Goal: Information Seeking & Learning: Learn about a topic

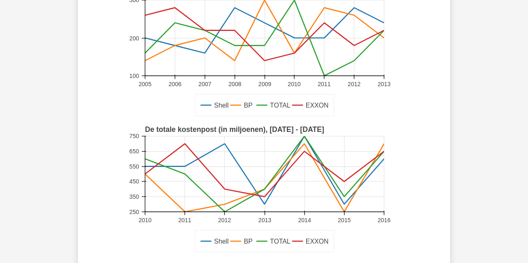
scroll to position [79, 0]
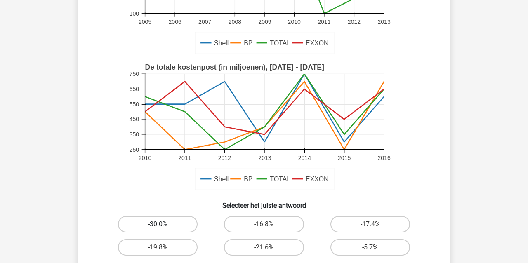
click at [166, 220] on label "-30.0%" at bounding box center [158, 224] width 80 height 16
click at [163, 224] on input "-30.0%" at bounding box center [160, 226] width 5 height 5
radio input "true"
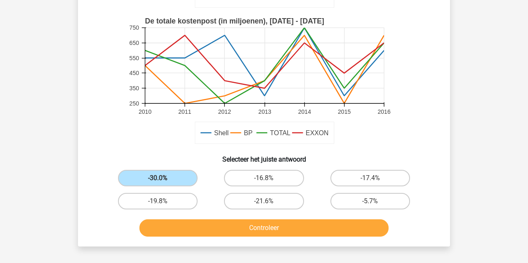
scroll to position [187, 0]
click at [188, 226] on button "Controleer" at bounding box center [264, 227] width 250 height 17
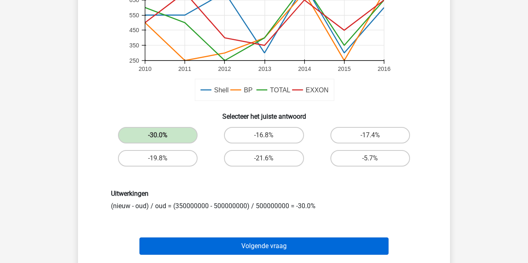
scroll to position [230, 0]
click at [190, 248] on button "Volgende vraag" at bounding box center [264, 246] width 250 height 17
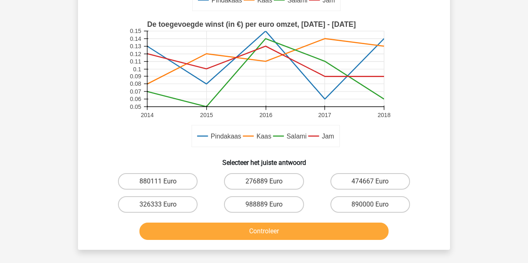
scroll to position [205, 0]
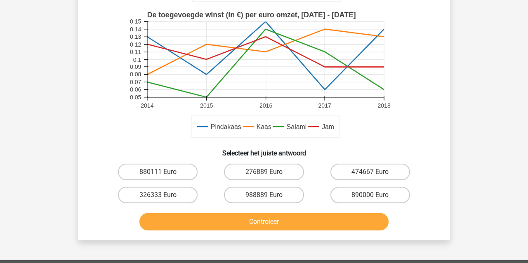
drag, startPoint x: 151, startPoint y: 196, endPoint x: 162, endPoint y: 198, distance: 10.8
click at [152, 196] on label "326333 Euro" at bounding box center [158, 195] width 80 height 16
click at [158, 196] on input "326333 Euro" at bounding box center [160, 197] width 5 height 5
radio input "true"
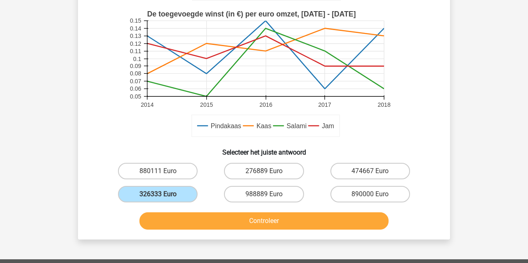
click at [224, 222] on button "Controleer" at bounding box center [264, 220] width 250 height 17
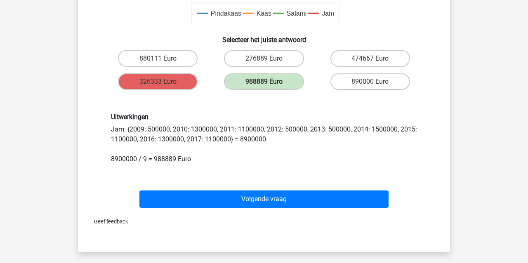
scroll to position [366, 0]
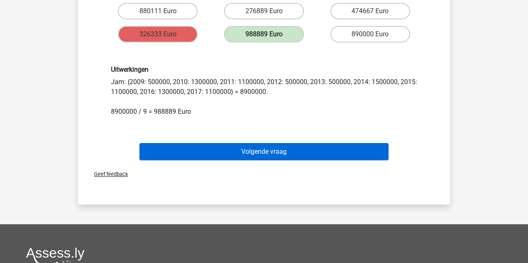
click at [207, 150] on button "Volgende vraag" at bounding box center [264, 151] width 250 height 17
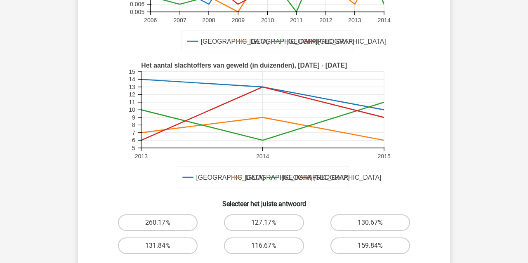
scroll to position [155, 1]
click at [266, 249] on input "116.67%" at bounding box center [266, 248] width 5 height 5
radio input "true"
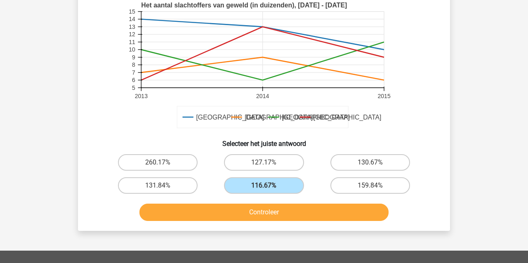
click at [169, 216] on button "Controleer" at bounding box center [264, 212] width 250 height 17
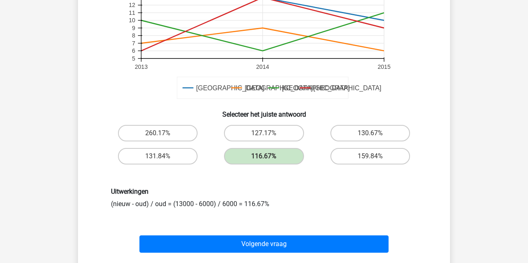
scroll to position [242, 0]
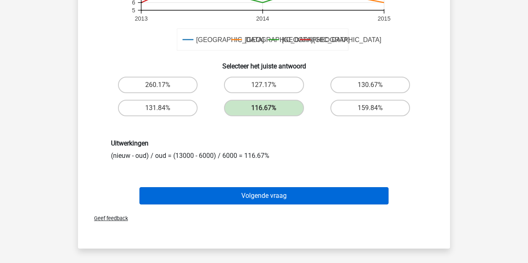
click at [179, 199] on button "Volgende vraag" at bounding box center [264, 195] width 250 height 17
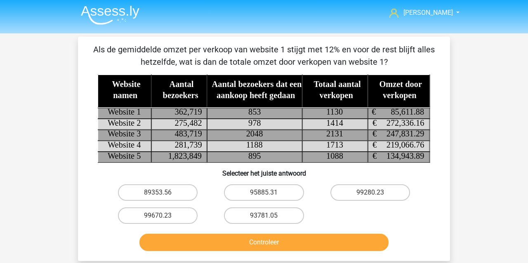
scroll to position [1, 0]
click at [261, 193] on label "95885.31" at bounding box center [264, 192] width 80 height 16
click at [264, 193] on input "95885.31" at bounding box center [266, 195] width 5 height 5
radio input "true"
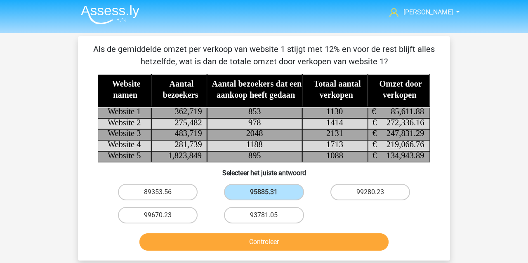
click at [235, 242] on button "Controleer" at bounding box center [264, 241] width 250 height 17
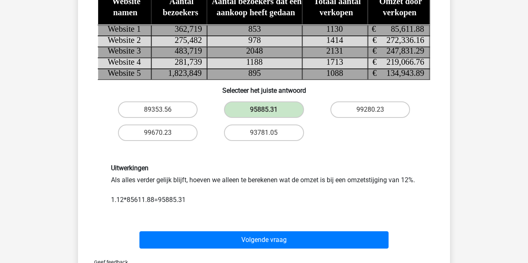
click at [203, 243] on div "Volgende vraag" at bounding box center [264, 238] width 346 height 27
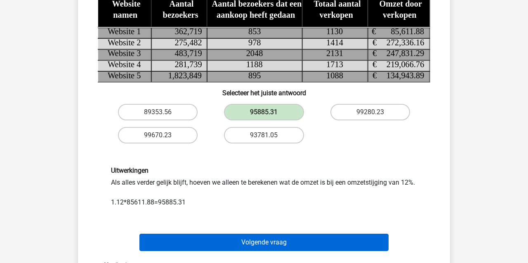
click at [202, 251] on button "Volgende vraag" at bounding box center [264, 242] width 250 height 17
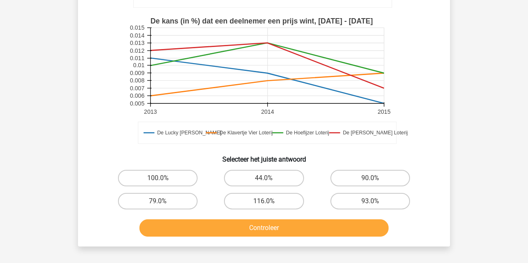
scroll to position [213, 0]
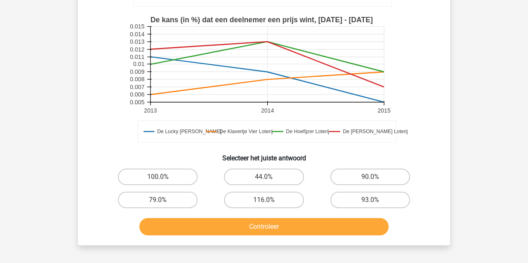
drag, startPoint x: 257, startPoint y: 177, endPoint x: 250, endPoint y: 190, distance: 14.6
click at [257, 177] on label "44.0%" at bounding box center [264, 177] width 80 height 16
click at [264, 177] on input "44.0%" at bounding box center [266, 179] width 5 height 5
radio input "true"
click at [238, 224] on button "Controleer" at bounding box center [264, 226] width 250 height 17
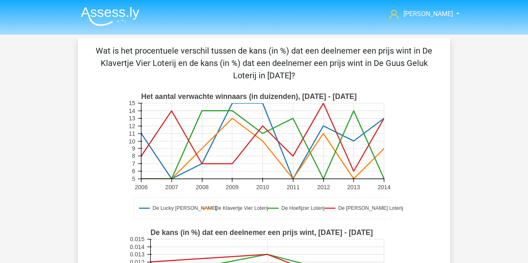
scroll to position [0, 0]
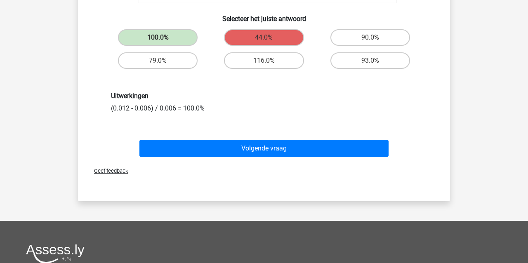
scroll to position [354, 0]
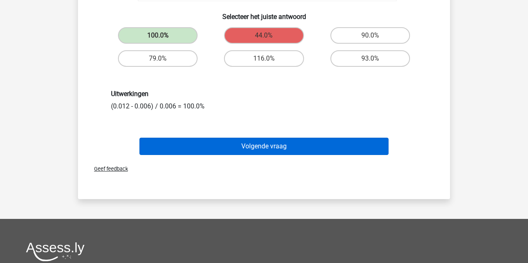
click at [217, 150] on button "Volgende vraag" at bounding box center [264, 146] width 250 height 17
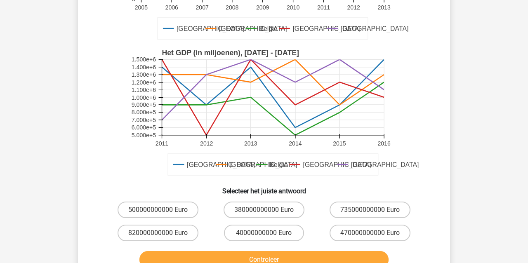
scroll to position [156, 0]
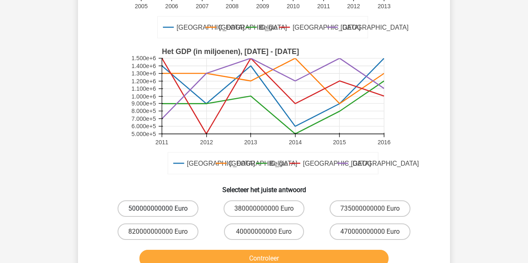
click at [163, 210] on label "500000000000 Euro" at bounding box center [158, 208] width 81 height 16
click at [163, 210] on input "500000000000 Euro" at bounding box center [160, 211] width 5 height 5
radio input "true"
click at [186, 255] on button "Controleer" at bounding box center [264, 258] width 250 height 17
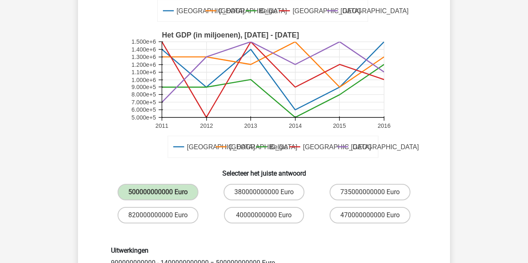
scroll to position [196, 0]
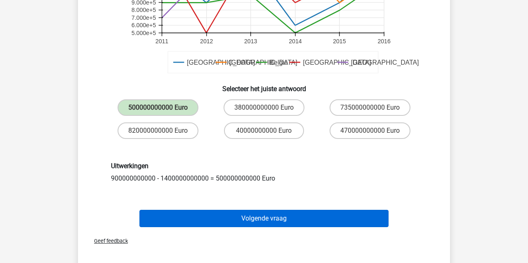
click at [190, 219] on button "Volgende vraag" at bounding box center [264, 218] width 250 height 17
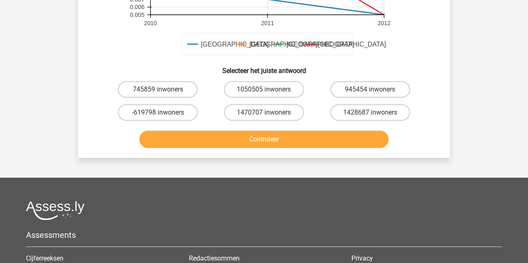
scroll to position [303, 0]
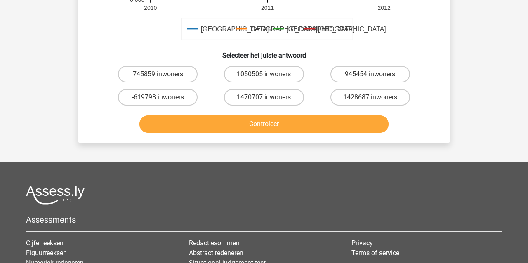
drag, startPoint x: 375, startPoint y: 63, endPoint x: 362, endPoint y: 73, distance: 17.3
click at [375, 66] on div "945454 inwoners" at bounding box center [369, 74] width 99 height 16
click at [359, 66] on label "945454 inwoners" at bounding box center [370, 74] width 80 height 16
click at [370, 74] on input "945454 inwoners" at bounding box center [372, 76] width 5 height 5
radio input "true"
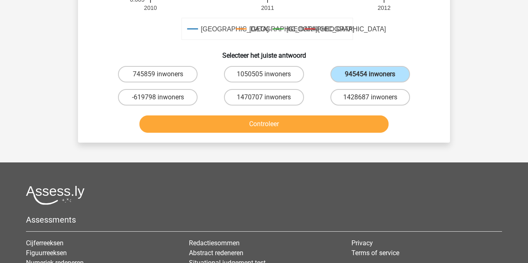
click at [304, 115] on button "Controleer" at bounding box center [264, 123] width 250 height 17
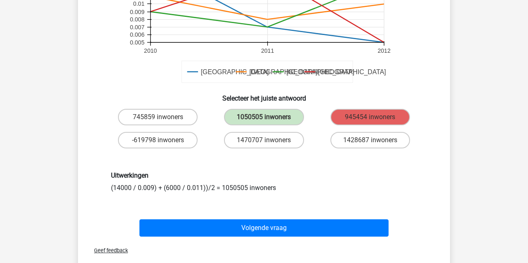
scroll to position [261, 0]
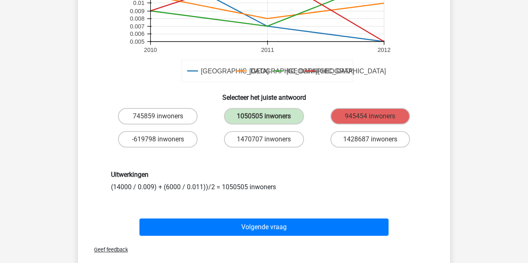
click at [104, 115] on div "745859 inwoners 1050505 inwoners 945454 inwoners -619798 inwoners 1470707 inwon…" at bounding box center [264, 128] width 346 height 46
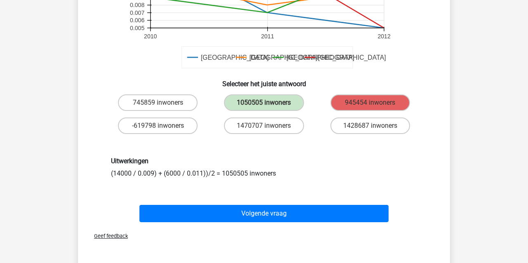
scroll to position [276, 0]
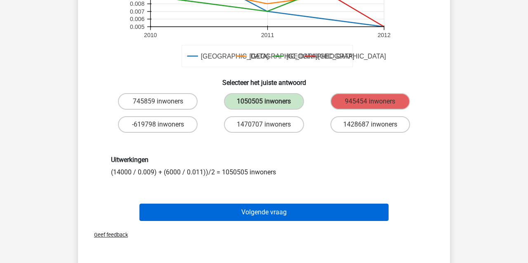
click at [177, 204] on button "Volgende vraag" at bounding box center [264, 212] width 250 height 17
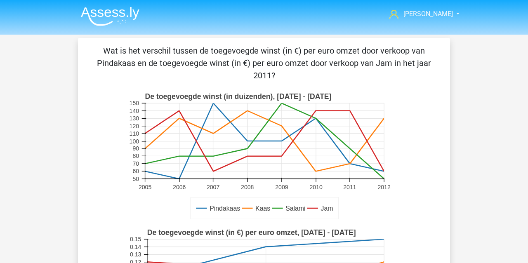
scroll to position [0, 0]
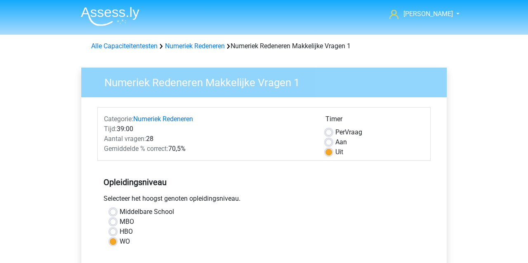
scroll to position [109, 0]
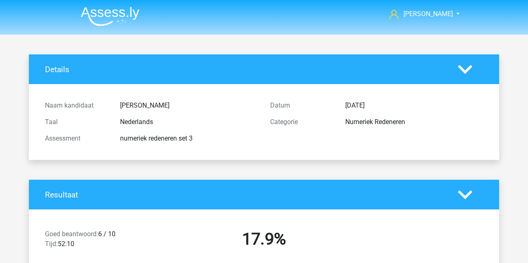
scroll to position [182, 0]
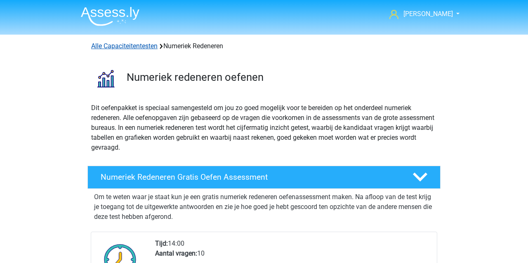
click at [99, 45] on link "Alle Capaciteitentesten" at bounding box center [124, 46] width 66 height 8
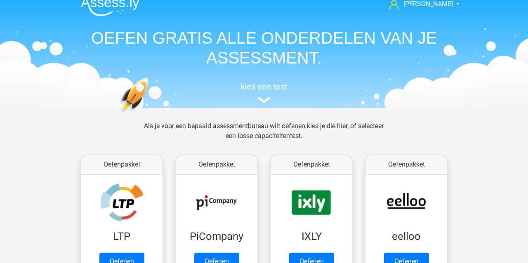
scroll to position [20, 0]
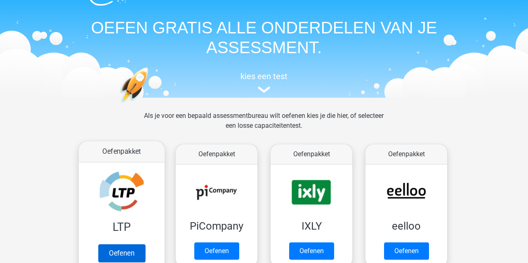
click at [113, 244] on link "Oefenen" at bounding box center [121, 253] width 47 height 18
click at [132, 244] on link "Oefenen" at bounding box center [121, 253] width 47 height 18
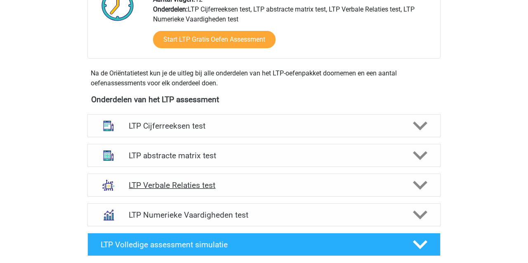
scroll to position [240, 0]
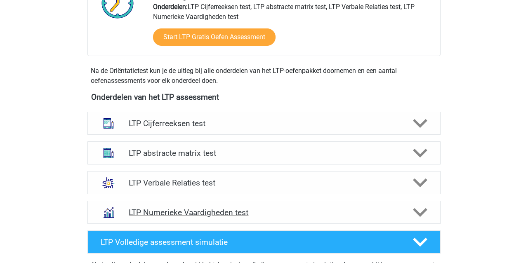
click at [144, 211] on h4 "LTP Numerieke Vaardigheden test" at bounding box center [264, 212] width 270 height 9
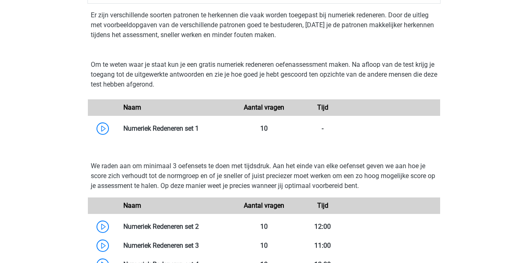
scroll to position [456, 0]
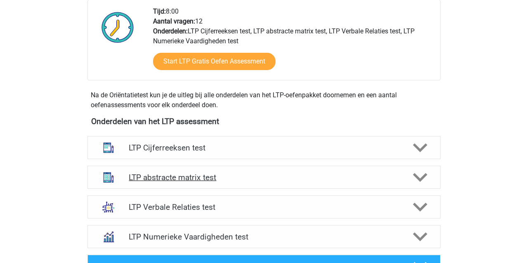
scroll to position [215, 0]
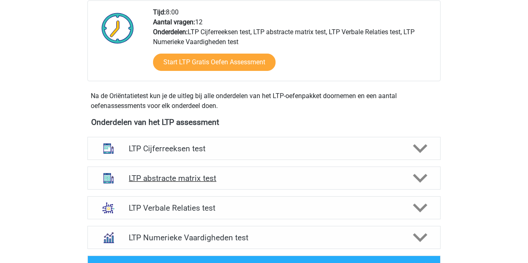
click at [139, 178] on h4 "LTP abstracte matrix test" at bounding box center [264, 178] width 270 height 9
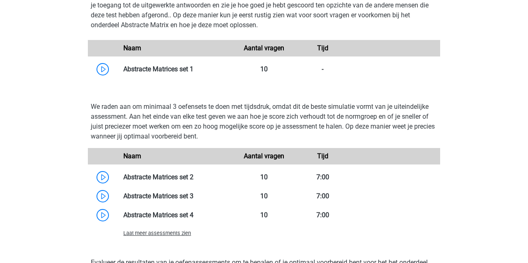
scroll to position [549, 0]
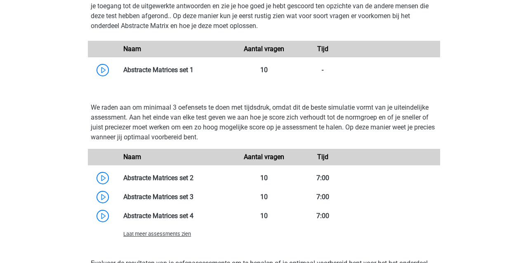
click at [166, 235] on span "Laat meer assessments zien" at bounding box center [157, 234] width 68 height 6
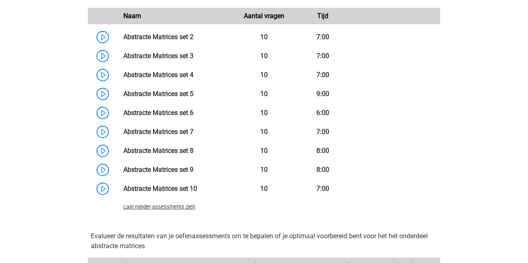
scroll to position [690, 0]
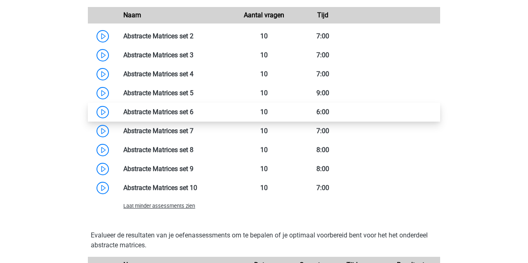
click at [193, 111] on link at bounding box center [193, 112] width 0 height 8
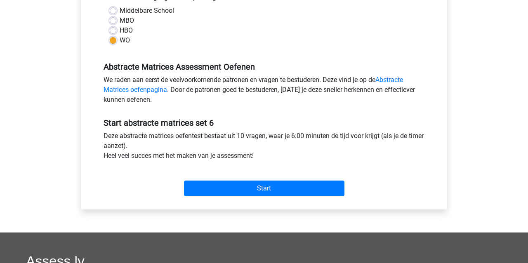
scroll to position [206, 0]
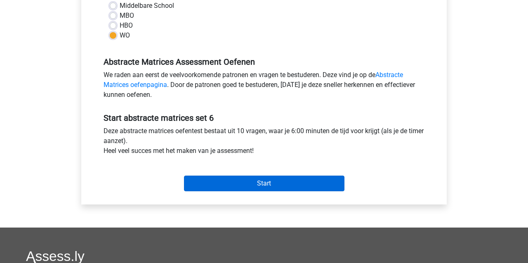
click at [245, 181] on input "Start" at bounding box center [264, 184] width 160 height 16
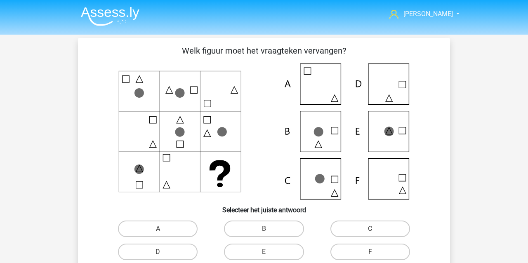
click at [266, 231] on input "B" at bounding box center [266, 231] width 5 height 5
radio input "true"
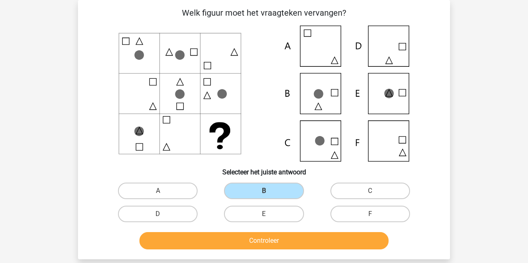
scroll to position [43, 0]
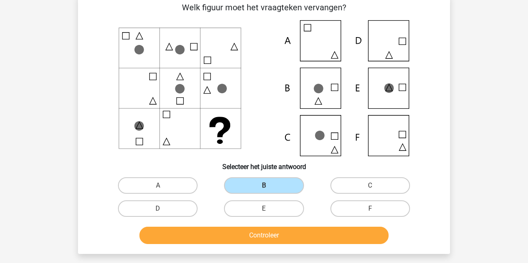
click at [259, 236] on button "Controleer" at bounding box center [264, 235] width 250 height 17
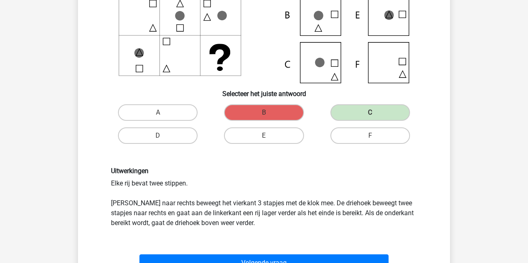
scroll to position [117, 0]
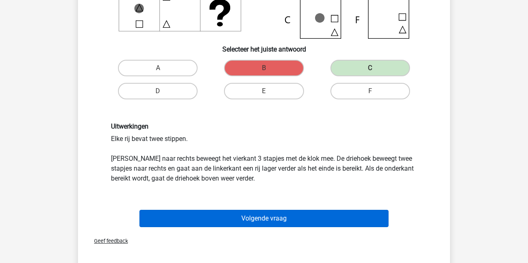
click at [174, 215] on button "Volgende vraag" at bounding box center [264, 218] width 250 height 17
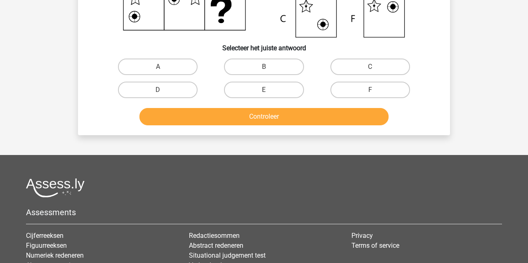
scroll to position [38, 0]
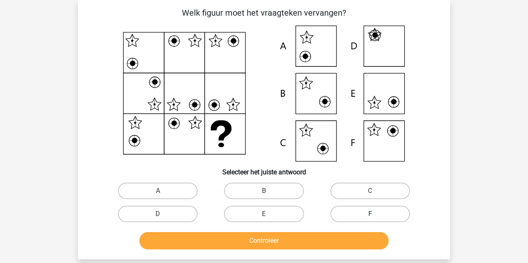
click at [401, 217] on label "F" at bounding box center [370, 214] width 80 height 16
click at [375, 217] on input "F" at bounding box center [372, 216] width 5 height 5
radio input "true"
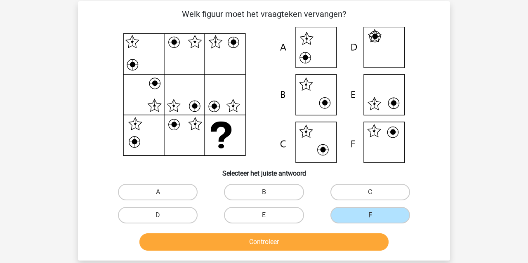
click at [358, 247] on button "Controleer" at bounding box center [264, 241] width 250 height 17
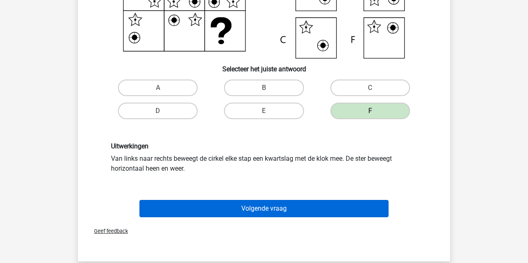
click at [248, 209] on button "Volgende vraag" at bounding box center [264, 208] width 250 height 17
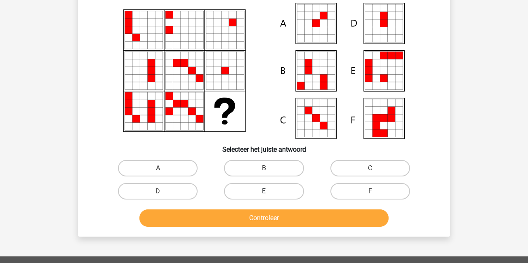
scroll to position [38, 0]
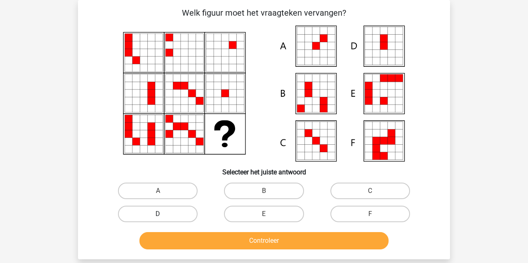
drag, startPoint x: 154, startPoint y: 188, endPoint x: 162, endPoint y: 207, distance: 20.5
click at [154, 189] on label "A" at bounding box center [158, 191] width 80 height 16
click at [158, 191] on input "A" at bounding box center [160, 193] width 5 height 5
radio input "true"
click at [176, 239] on button "Controleer" at bounding box center [264, 240] width 250 height 17
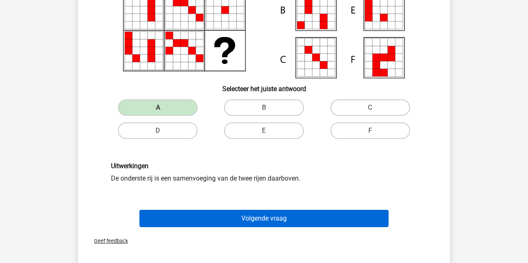
click at [172, 221] on button "Volgende vraag" at bounding box center [264, 218] width 250 height 17
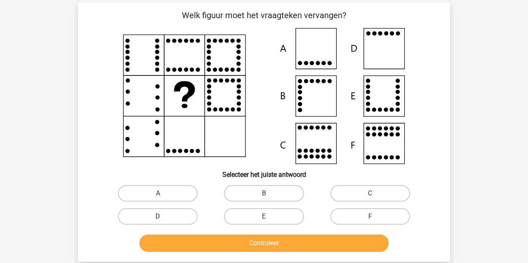
click at [171, 218] on label "D" at bounding box center [158, 216] width 80 height 16
click at [163, 218] on input "D" at bounding box center [160, 219] width 5 height 5
radio input "true"
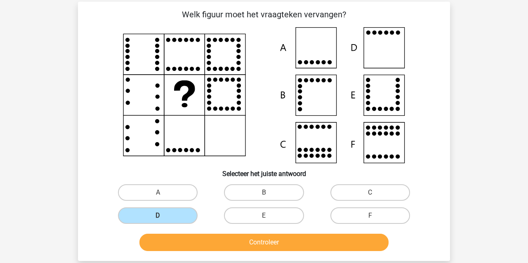
click at [188, 245] on button "Controleer" at bounding box center [264, 242] width 250 height 17
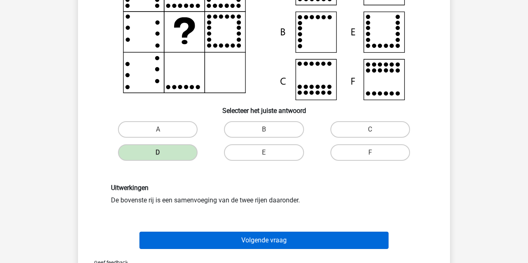
click at [185, 244] on button "Volgende vraag" at bounding box center [264, 240] width 250 height 17
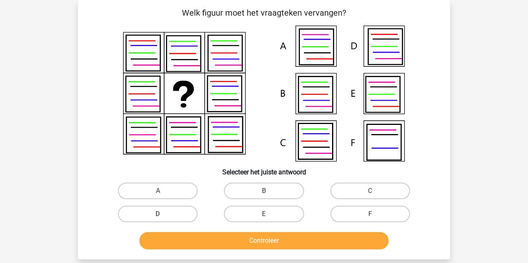
click at [153, 213] on label "D" at bounding box center [158, 214] width 80 height 16
click at [158, 214] on input "D" at bounding box center [160, 216] width 5 height 5
radio input "true"
click at [162, 238] on button "Controleer" at bounding box center [264, 240] width 250 height 17
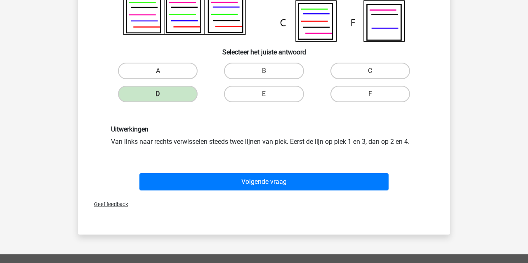
scroll to position [158, 0]
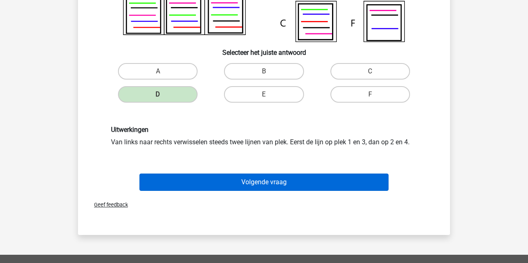
click at [188, 181] on button "Volgende vraag" at bounding box center [264, 182] width 250 height 17
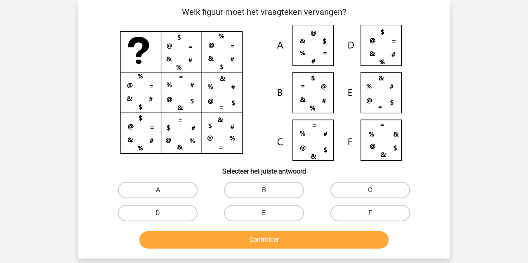
scroll to position [38, 0]
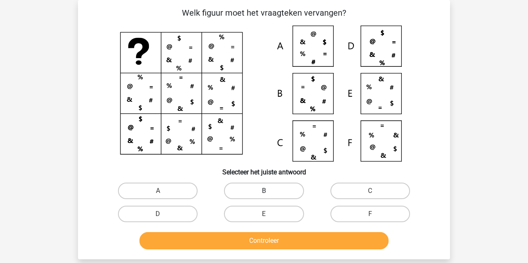
click at [253, 191] on label "B" at bounding box center [264, 191] width 80 height 16
click at [264, 191] on input "B" at bounding box center [266, 193] width 5 height 5
radio input "true"
click at [230, 245] on button "Controleer" at bounding box center [264, 240] width 250 height 17
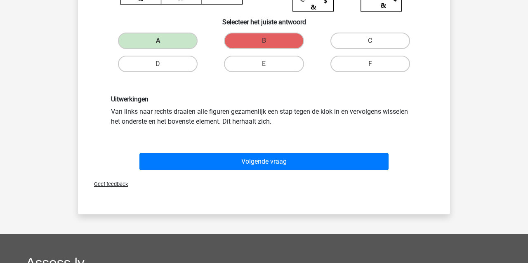
scroll to position [203, 0]
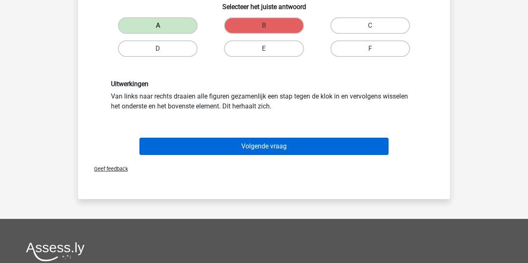
click at [222, 145] on button "Volgende vraag" at bounding box center [264, 146] width 250 height 17
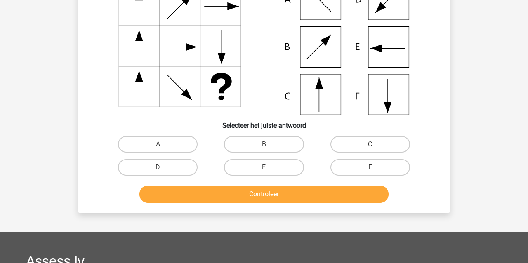
scroll to position [38, 0]
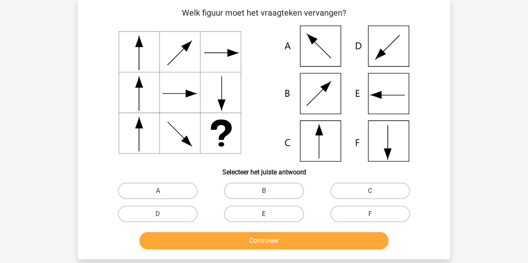
click at [287, 216] on label "E" at bounding box center [264, 214] width 80 height 16
click at [269, 216] on input "E" at bounding box center [266, 216] width 5 height 5
radio input "true"
click at [287, 247] on button "Controleer" at bounding box center [264, 240] width 250 height 17
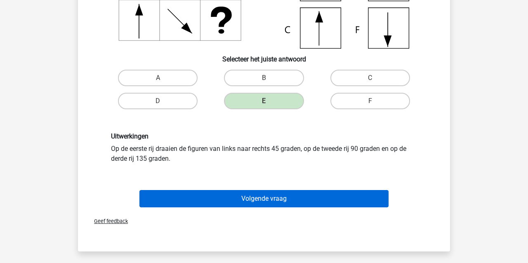
click at [207, 202] on button "Volgende vraag" at bounding box center [264, 198] width 250 height 17
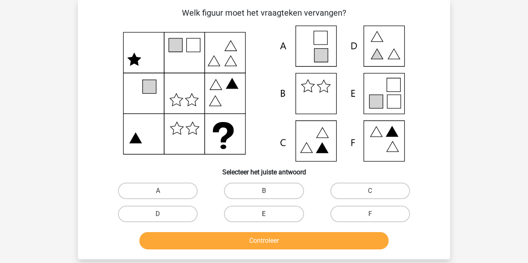
click at [261, 212] on label "E" at bounding box center [264, 214] width 80 height 16
click at [264, 214] on input "E" at bounding box center [266, 216] width 5 height 5
radio input "true"
click at [261, 242] on button "Controleer" at bounding box center [264, 240] width 250 height 17
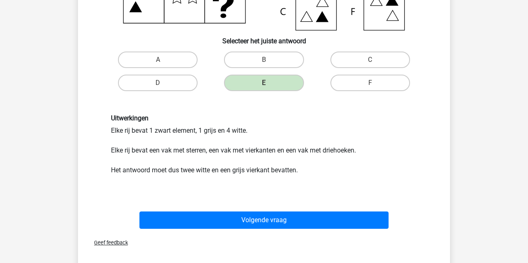
click at [235, 226] on button "Volgende vraag" at bounding box center [264, 220] width 250 height 17
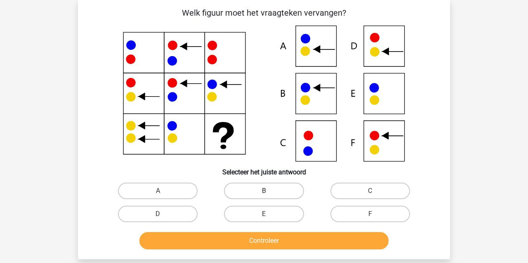
click at [248, 193] on label "B" at bounding box center [264, 191] width 80 height 16
click at [264, 193] on input "B" at bounding box center [266, 193] width 5 height 5
radio input "true"
click at [249, 238] on button "Controleer" at bounding box center [264, 240] width 250 height 17
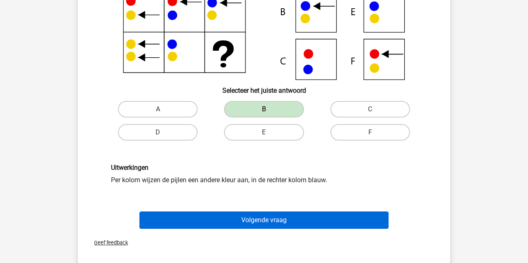
click at [221, 226] on button "Volgende vraag" at bounding box center [264, 220] width 250 height 17
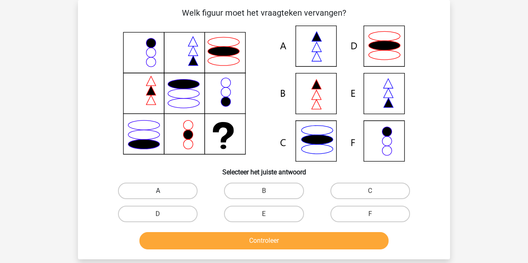
click at [183, 194] on label "A" at bounding box center [158, 191] width 80 height 16
click at [163, 194] on input "A" at bounding box center [160, 193] width 5 height 5
radio input "true"
click at [188, 245] on button "Controleer" at bounding box center [264, 240] width 250 height 17
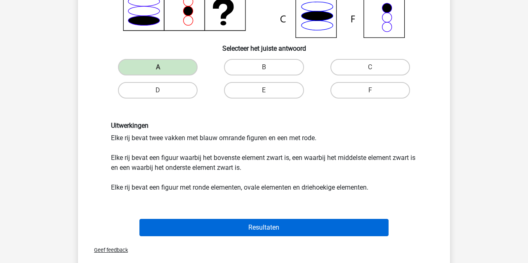
scroll to position [170, 0]
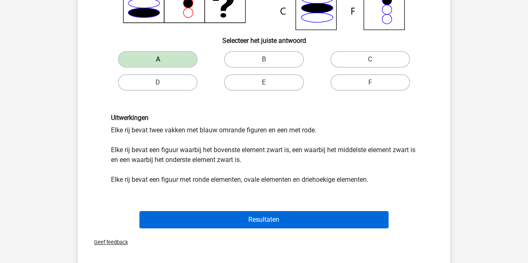
click at [225, 219] on button "Resultaten" at bounding box center [264, 219] width 250 height 17
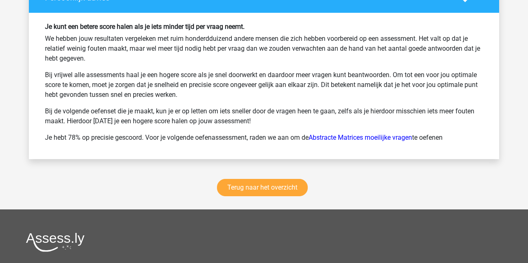
scroll to position [1096, 0]
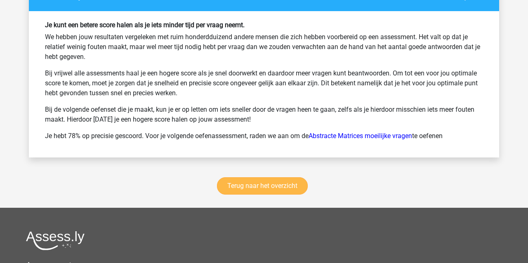
click at [264, 188] on link "Terug naar het overzicht" at bounding box center [262, 185] width 91 height 17
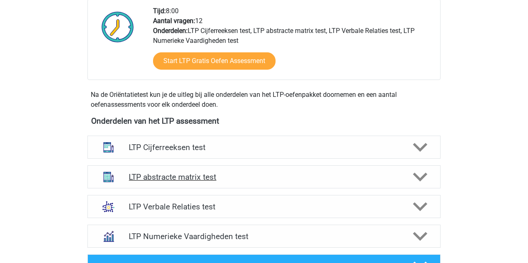
scroll to position [218, 0]
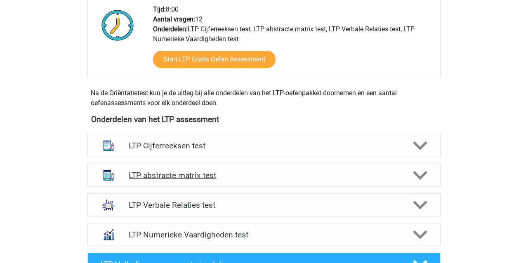
click at [168, 176] on h4 "LTP abstracte matrix test" at bounding box center [264, 175] width 270 height 9
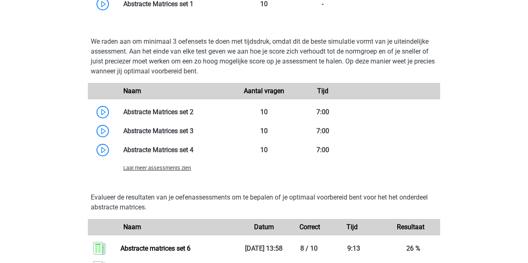
scroll to position [618, 0]
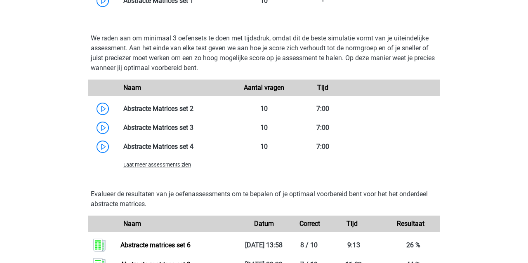
click at [139, 166] on span "Laat meer assessments zien" at bounding box center [157, 165] width 68 height 6
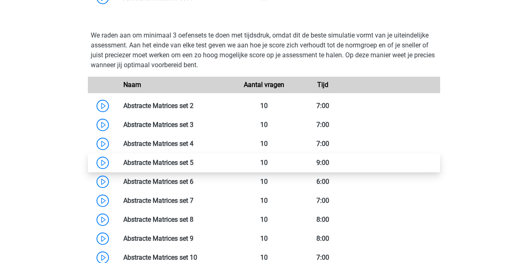
scroll to position [621, 0]
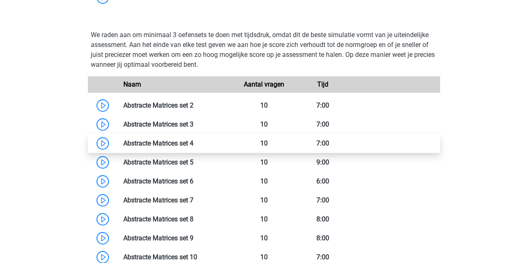
click at [193, 141] on link at bounding box center [193, 143] width 0 height 8
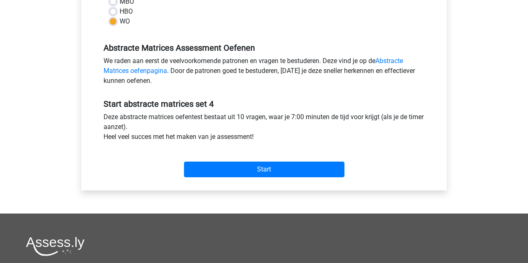
scroll to position [226, 0]
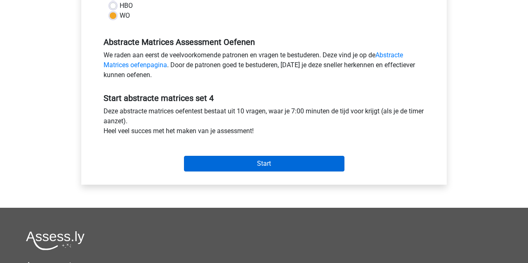
click at [209, 160] on input "Start" at bounding box center [264, 164] width 160 height 16
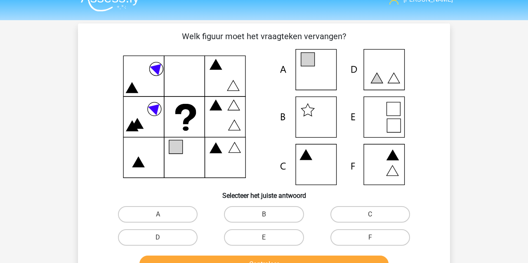
scroll to position [28, 0]
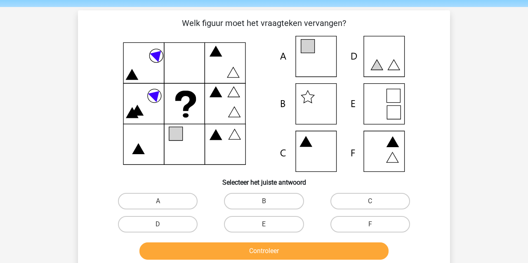
drag, startPoint x: 176, startPoint y: 205, endPoint x: 183, endPoint y: 213, distance: 10.8
click at [176, 205] on label "A" at bounding box center [158, 201] width 80 height 16
click at [163, 205] on input "A" at bounding box center [160, 203] width 5 height 5
radio input "true"
click at [213, 250] on button "Controleer" at bounding box center [264, 250] width 250 height 17
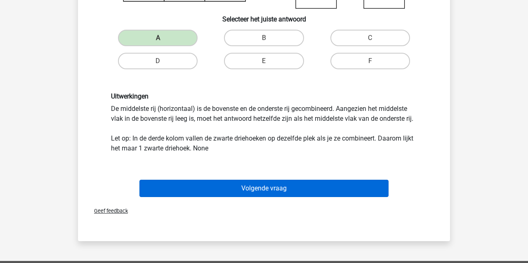
click at [185, 188] on button "Volgende vraag" at bounding box center [264, 188] width 250 height 17
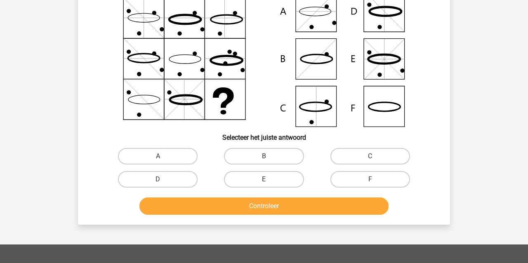
scroll to position [38, 0]
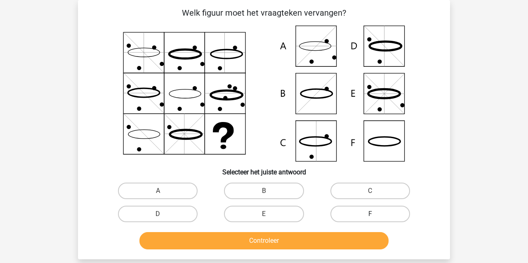
click at [376, 212] on label "F" at bounding box center [370, 214] width 80 height 16
click at [375, 214] on input "F" at bounding box center [372, 216] width 5 height 5
radio input "true"
click at [366, 245] on button "Controleer" at bounding box center [264, 240] width 250 height 17
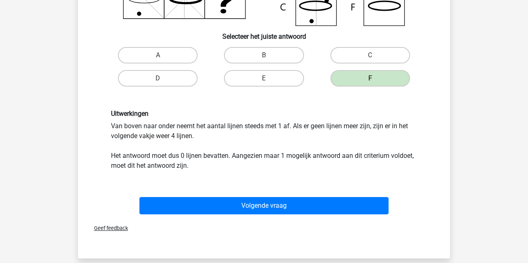
scroll to position [200, 0]
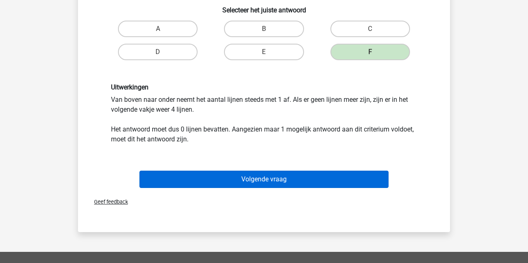
click at [252, 181] on button "Volgende vraag" at bounding box center [264, 179] width 250 height 17
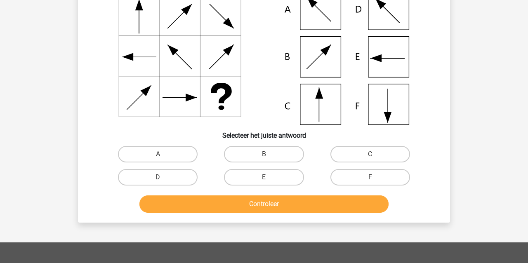
scroll to position [38, 0]
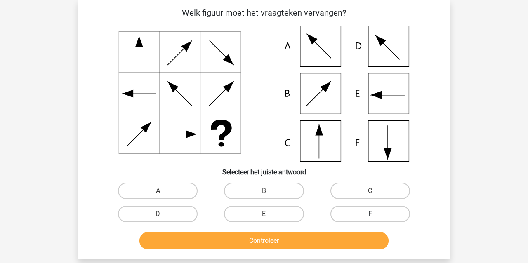
click at [398, 213] on label "F" at bounding box center [370, 214] width 80 height 16
click at [375, 214] on input "F" at bounding box center [372, 216] width 5 height 5
radio input "true"
click at [331, 249] on button "Controleer" at bounding box center [264, 240] width 250 height 17
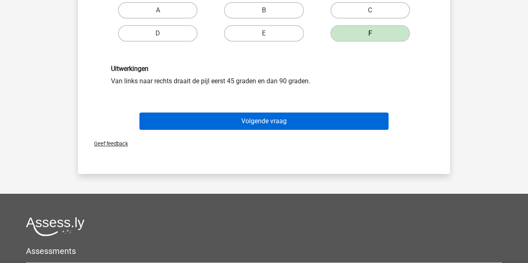
click at [278, 120] on button "Volgende vraag" at bounding box center [264, 121] width 250 height 17
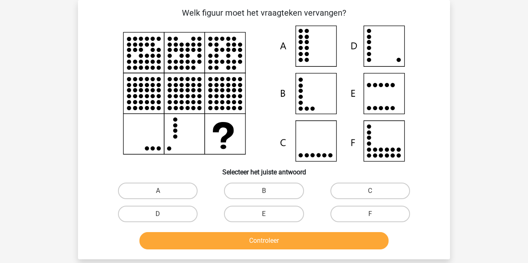
drag, startPoint x: 148, startPoint y: 216, endPoint x: 158, endPoint y: 226, distance: 13.4
click at [149, 217] on label "D" at bounding box center [158, 214] width 80 height 16
click at [158, 217] on input "D" at bounding box center [160, 216] width 5 height 5
radio input "true"
click at [183, 247] on button "Controleer" at bounding box center [264, 240] width 250 height 17
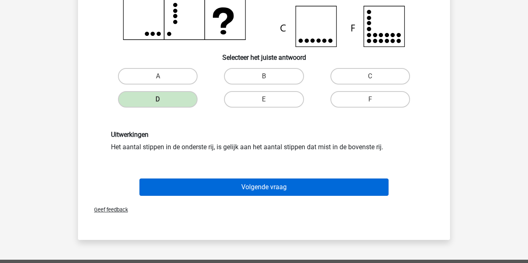
click at [193, 188] on button "Volgende vraag" at bounding box center [264, 187] width 250 height 17
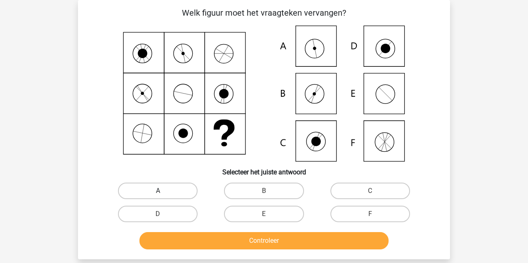
click at [168, 192] on label "A" at bounding box center [158, 191] width 80 height 16
click at [163, 192] on input "A" at bounding box center [160, 193] width 5 height 5
radio input "true"
click at [213, 245] on button "Controleer" at bounding box center [264, 240] width 250 height 17
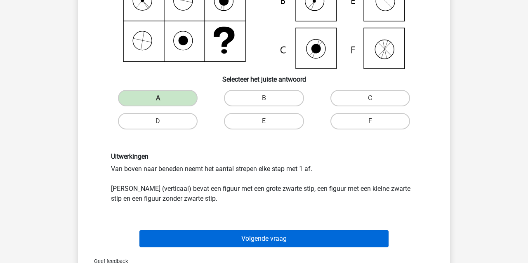
click at [208, 237] on button "Volgende vraag" at bounding box center [264, 238] width 250 height 17
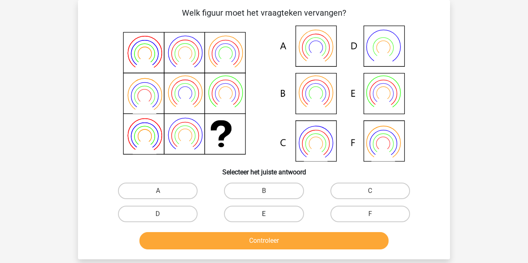
drag, startPoint x: 278, startPoint y: 191, endPoint x: 283, endPoint y: 213, distance: 22.5
click at [280, 191] on label "B" at bounding box center [264, 191] width 80 height 16
click at [269, 191] on input "B" at bounding box center [266, 193] width 5 height 5
radio input "true"
click at [286, 240] on button "Controleer" at bounding box center [264, 240] width 250 height 17
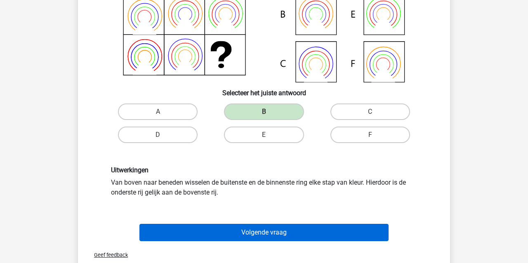
click at [315, 228] on button "Volgende vraag" at bounding box center [264, 232] width 250 height 17
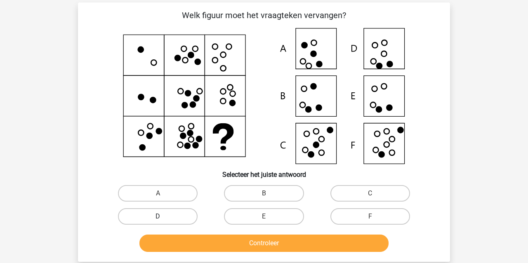
scroll to position [33, 0]
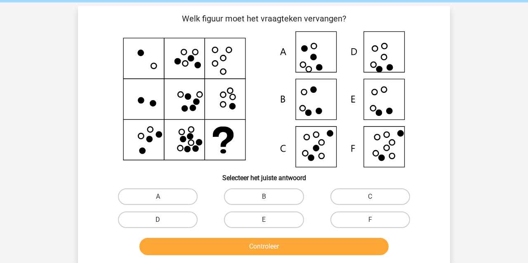
drag, startPoint x: 172, startPoint y: 219, endPoint x: 176, endPoint y: 223, distance: 5.5
click at [172, 219] on label "D" at bounding box center [158, 220] width 80 height 16
click at [163, 220] on input "D" at bounding box center [160, 222] width 5 height 5
radio input "true"
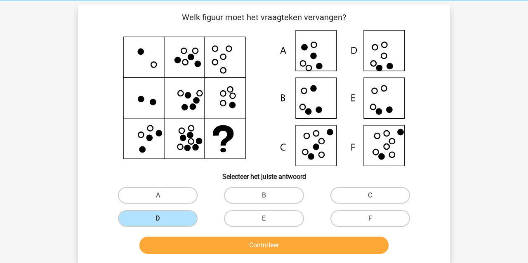
click at [196, 247] on button "Controleer" at bounding box center [264, 245] width 250 height 17
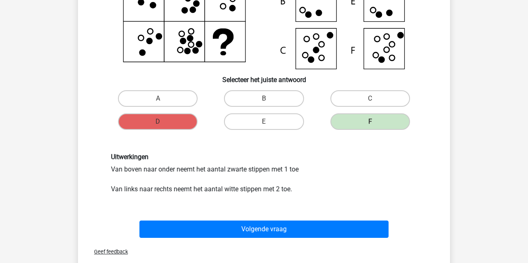
scroll to position [131, 0]
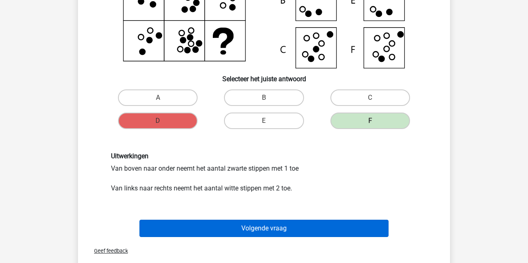
click at [252, 228] on button "Volgende vraag" at bounding box center [264, 228] width 250 height 17
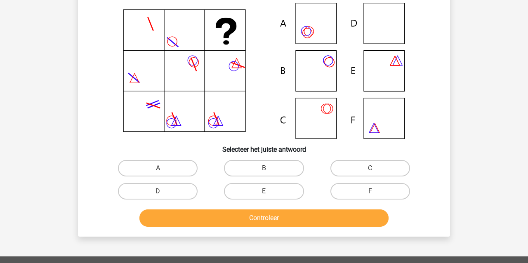
scroll to position [38, 0]
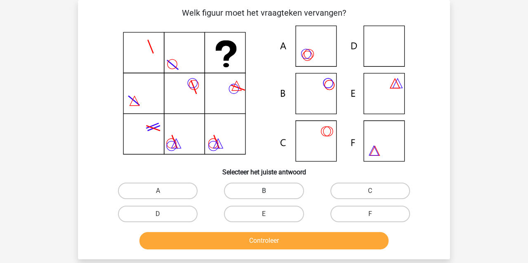
drag, startPoint x: 275, startPoint y: 193, endPoint x: 270, endPoint y: 199, distance: 8.2
click at [273, 194] on label "B" at bounding box center [264, 191] width 80 height 16
click at [269, 194] on input "B" at bounding box center [266, 193] width 5 height 5
radio input "true"
click at [257, 238] on button "Controleer" at bounding box center [264, 240] width 250 height 17
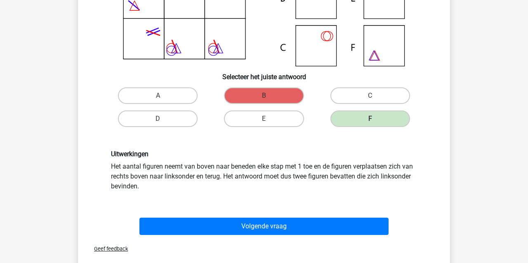
scroll to position [133, 0]
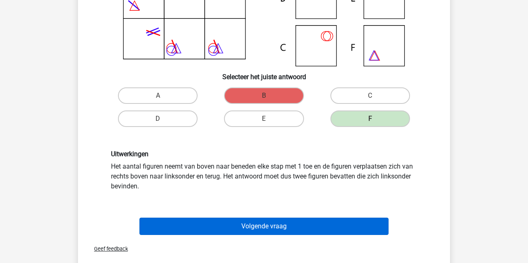
click at [226, 229] on button "Volgende vraag" at bounding box center [264, 226] width 250 height 17
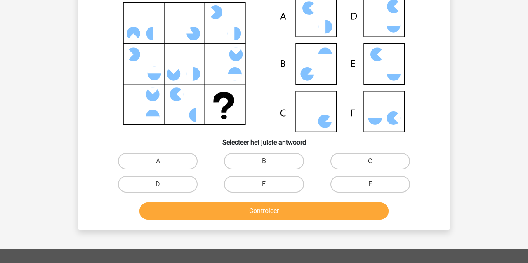
scroll to position [38, 0]
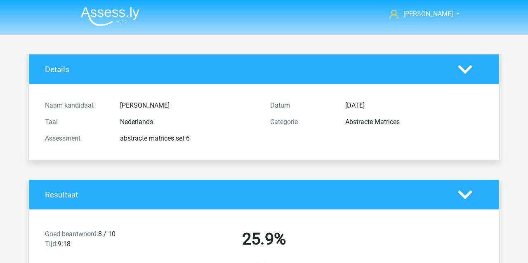
scroll to position [1096, 0]
